Goal: Check status

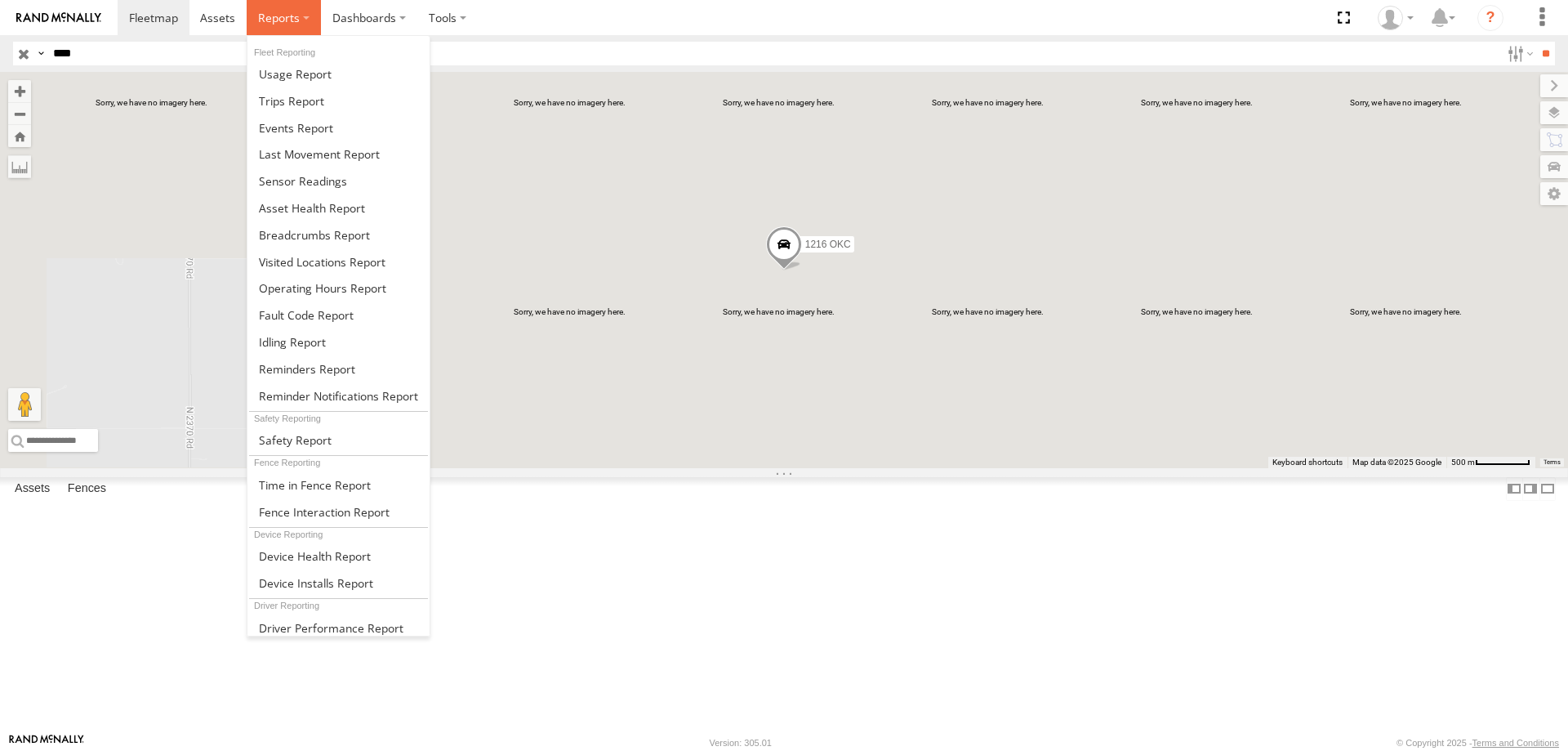
click at [294, 12] on span at bounding box center [279, 18] width 42 height 16
click at [290, 125] on span at bounding box center [296, 128] width 74 height 16
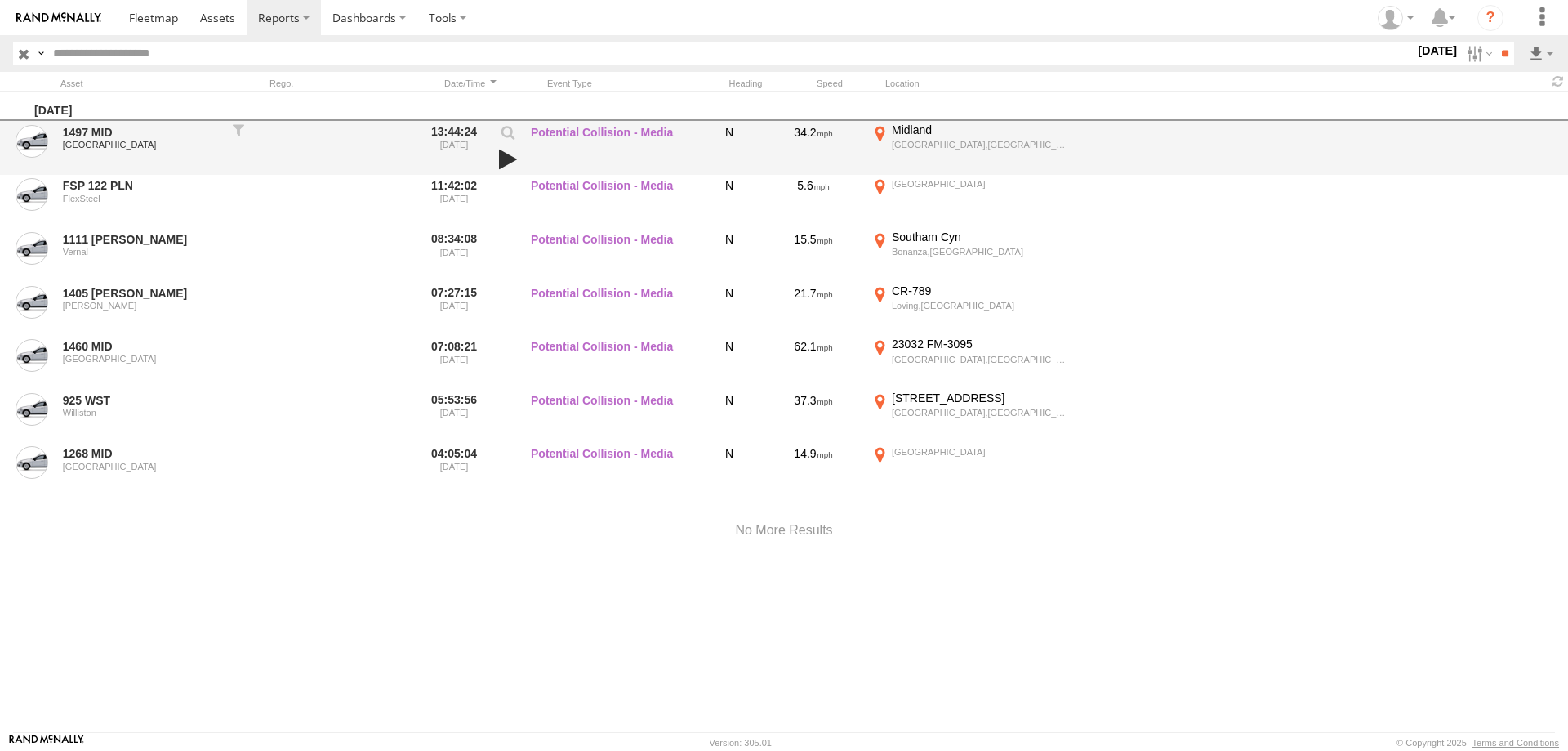
click at [508, 157] on link at bounding box center [508, 159] width 28 height 23
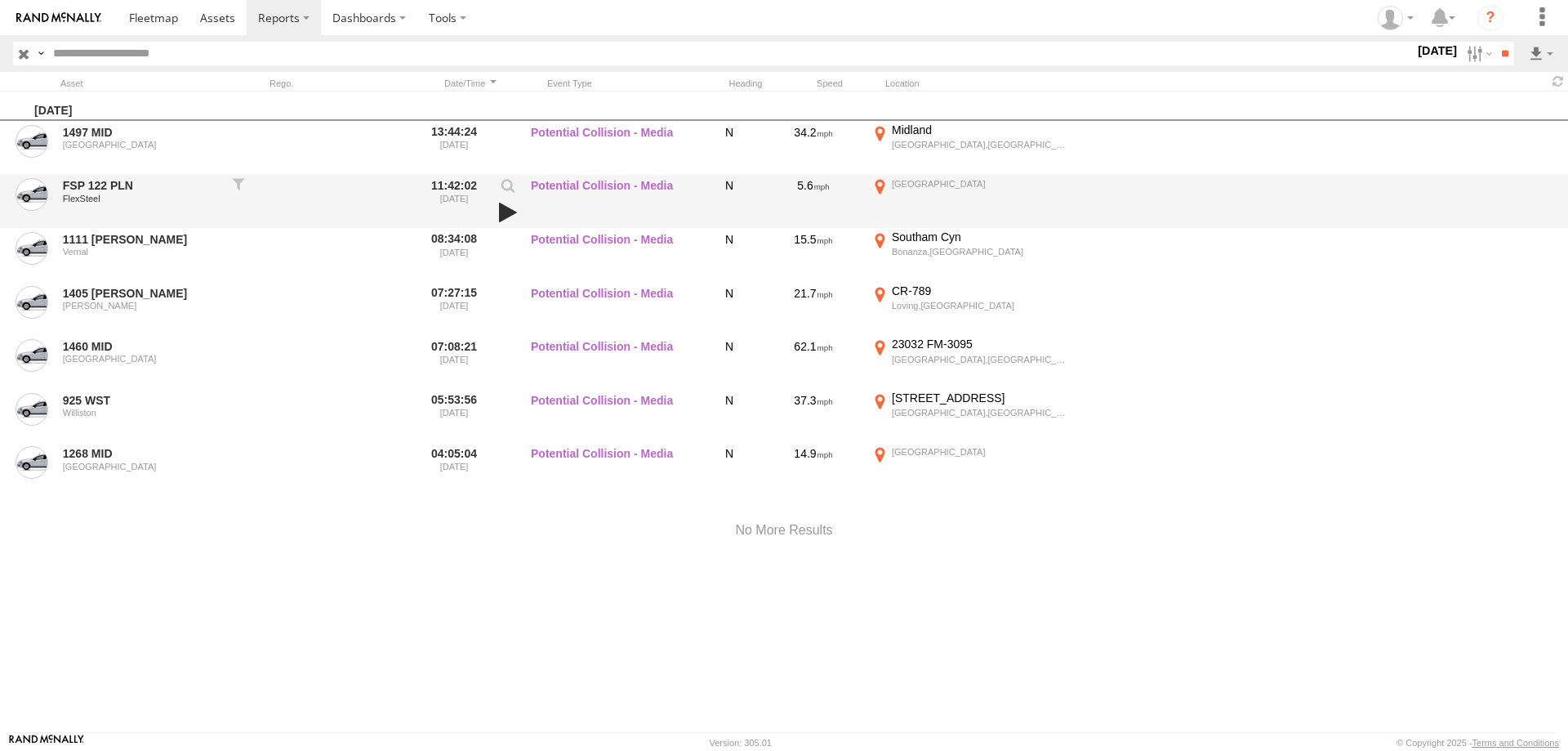
click at [507, 212] on link at bounding box center [508, 213] width 28 height 23
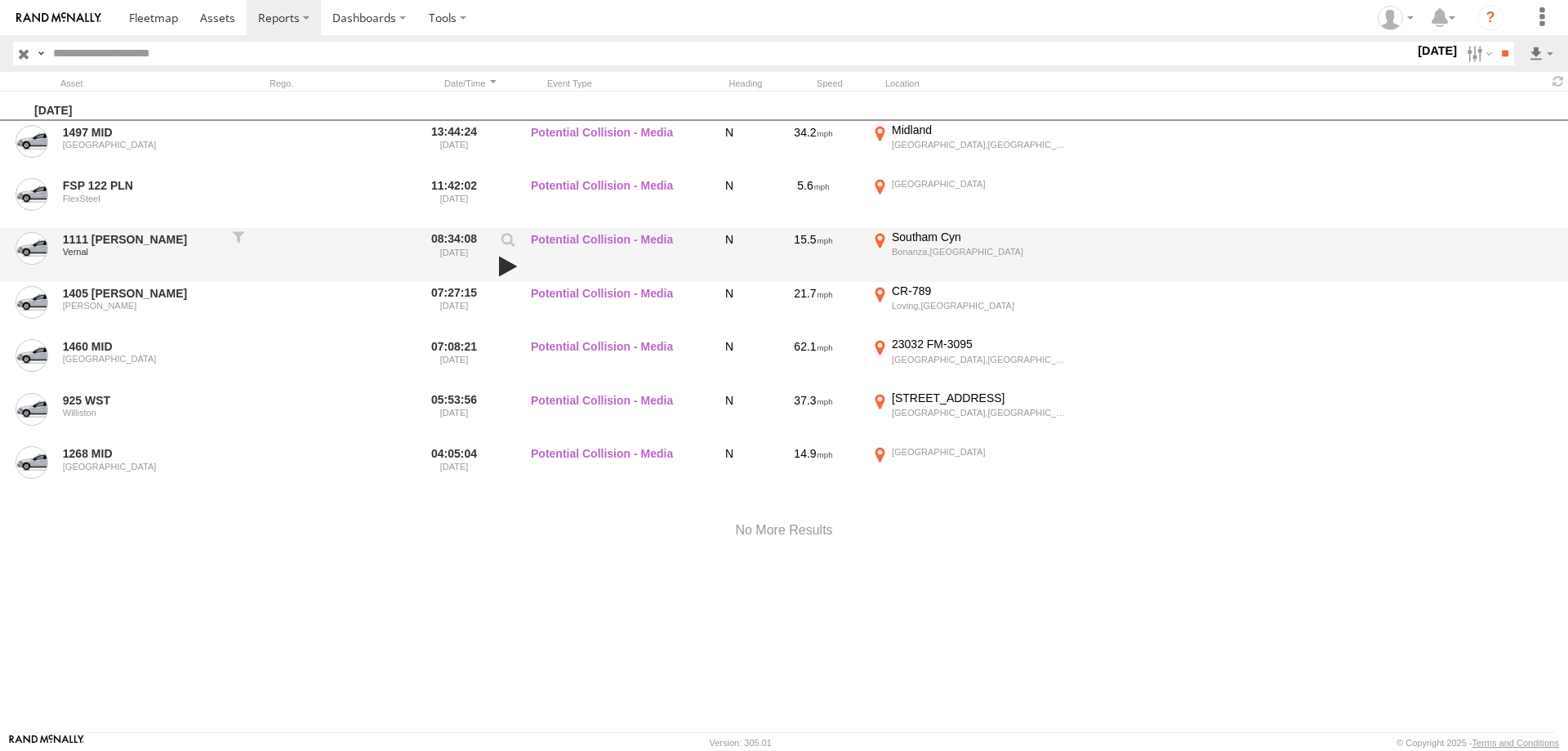
click at [505, 264] on link at bounding box center [508, 266] width 28 height 23
